Goal: Contribute content

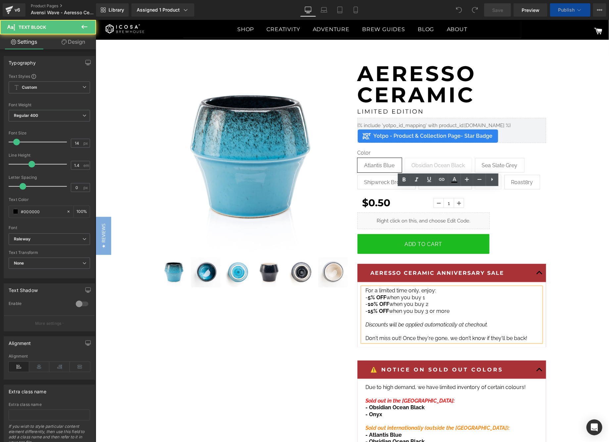
scroll to position [99, 0]
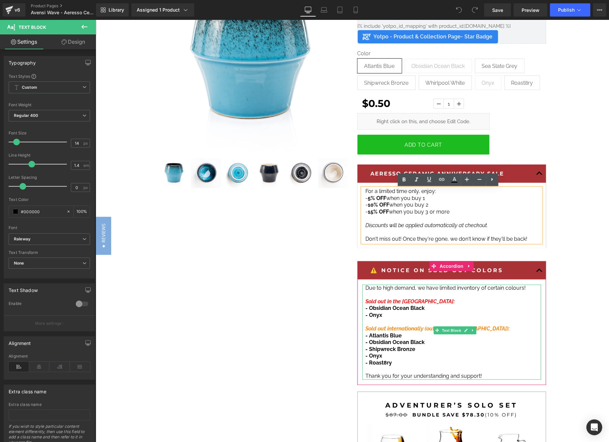
click at [372, 352] on span "- Onyx" at bounding box center [373, 355] width 17 height 6
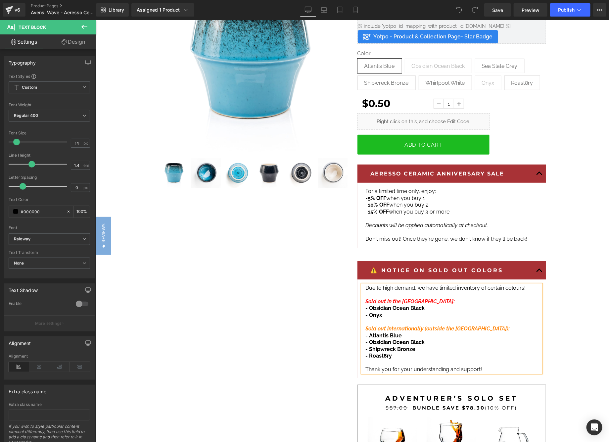
click at [374, 352] on span "- Roast8ry" at bounding box center [378, 355] width 26 height 6
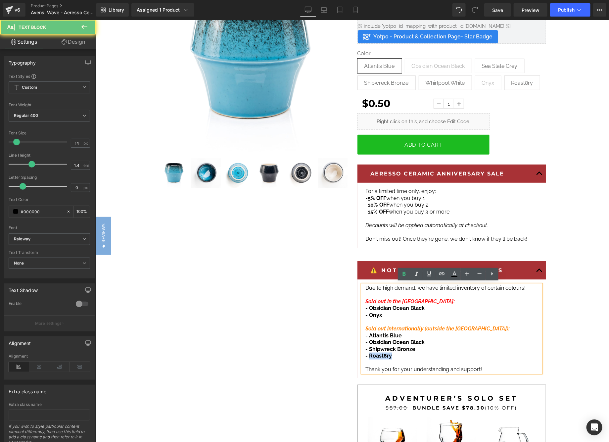
click at [374, 352] on span "- Roast8ry" at bounding box center [378, 355] width 26 height 6
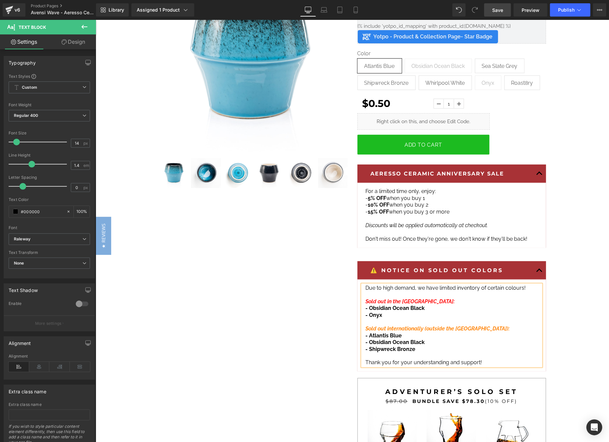
click at [498, 6] on link "Save" at bounding box center [497, 9] width 27 height 13
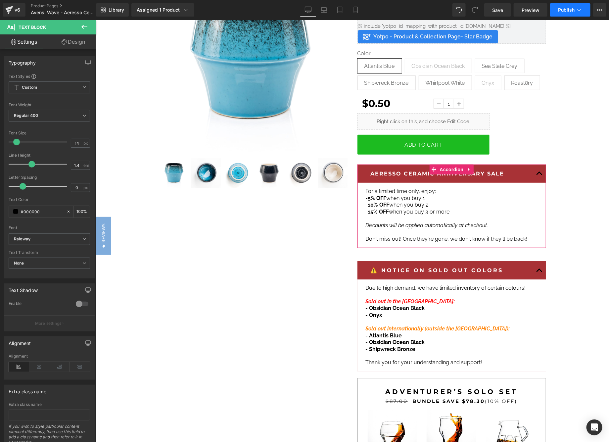
click at [569, 8] on span "Publish" at bounding box center [566, 9] width 17 height 5
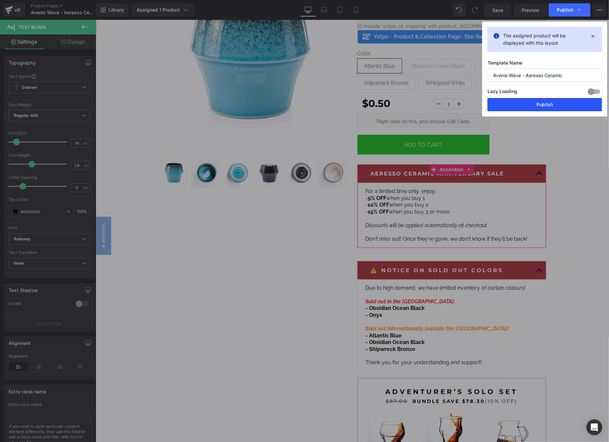
click at [540, 102] on button "Publish" at bounding box center [544, 104] width 114 height 13
